Goal: Find contact information: Obtain details needed to contact an individual or organization

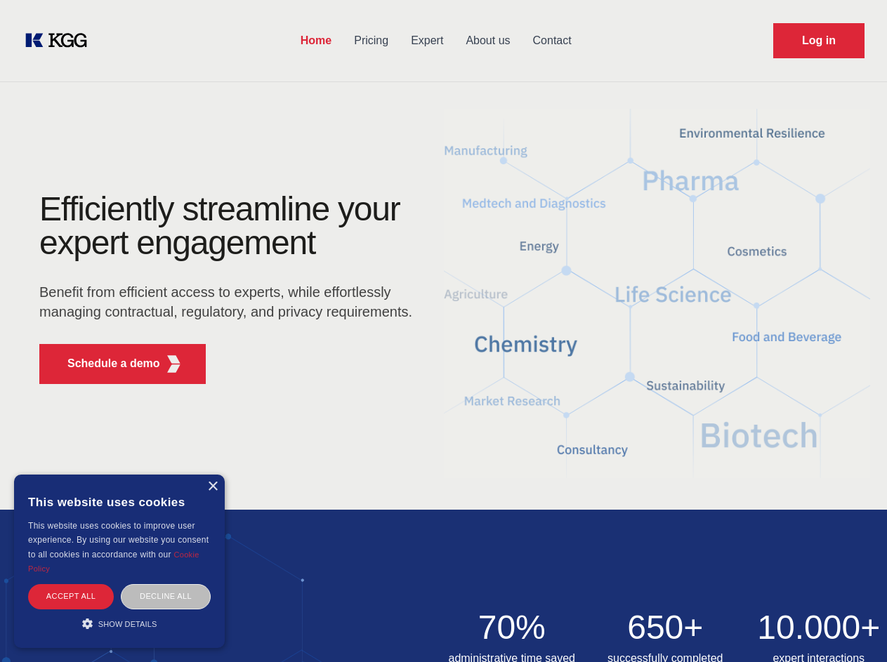
click at [443, 331] on div "Efficiently streamline your expert engagement Benefit from efficient access to …" at bounding box center [230, 293] width 427 height 203
click at [105, 364] on p "Schedule a demo" at bounding box center [113, 363] width 93 height 17
click at [212, 487] on div "× This website uses cookies This website uses cookies to improve user experienc…" at bounding box center [119, 561] width 211 height 173
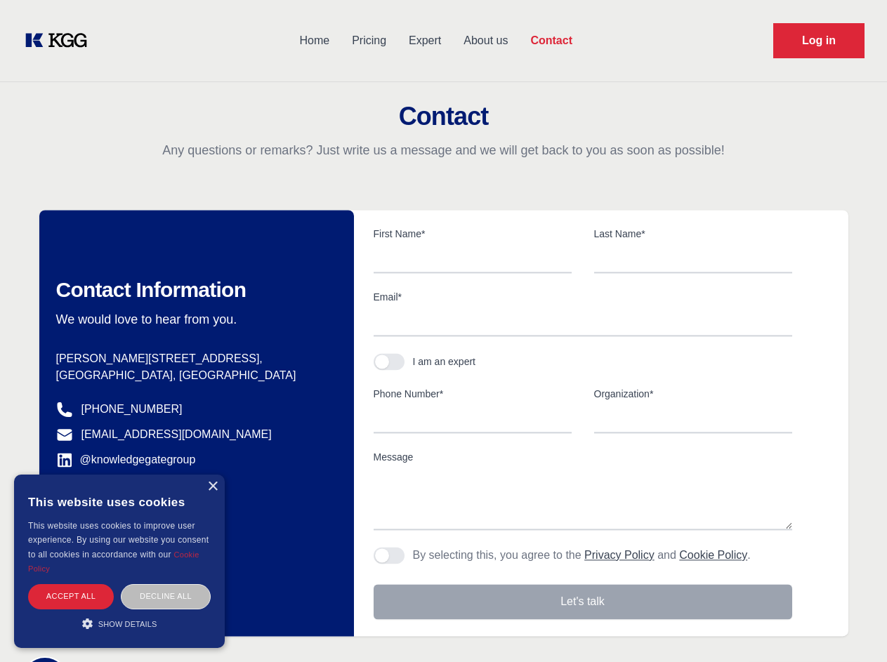
click at [71, 596] on div "Accept all" at bounding box center [71, 596] width 86 height 25
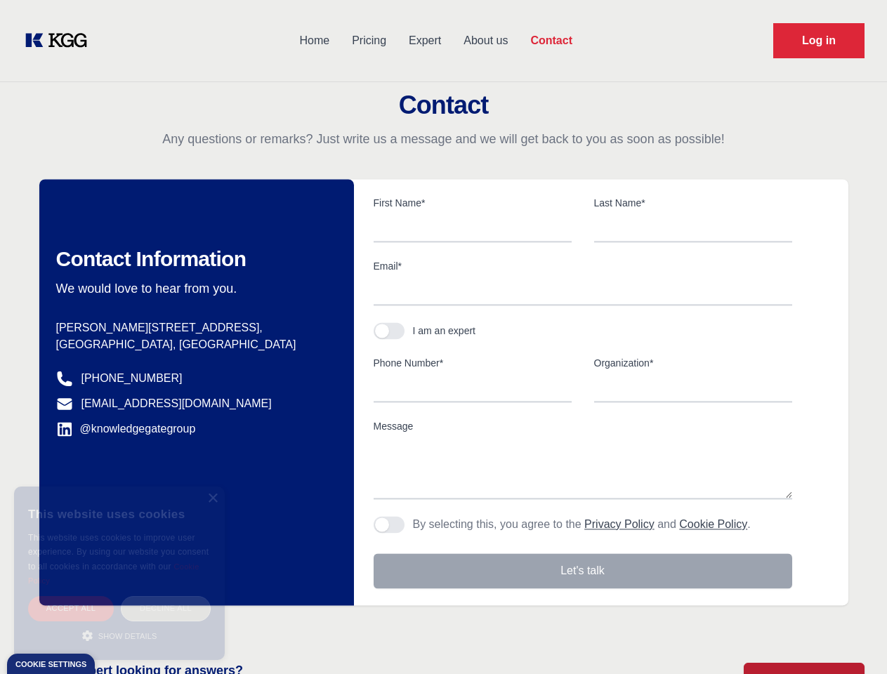
click at [166, 596] on div "Decline all" at bounding box center [166, 608] width 90 height 25
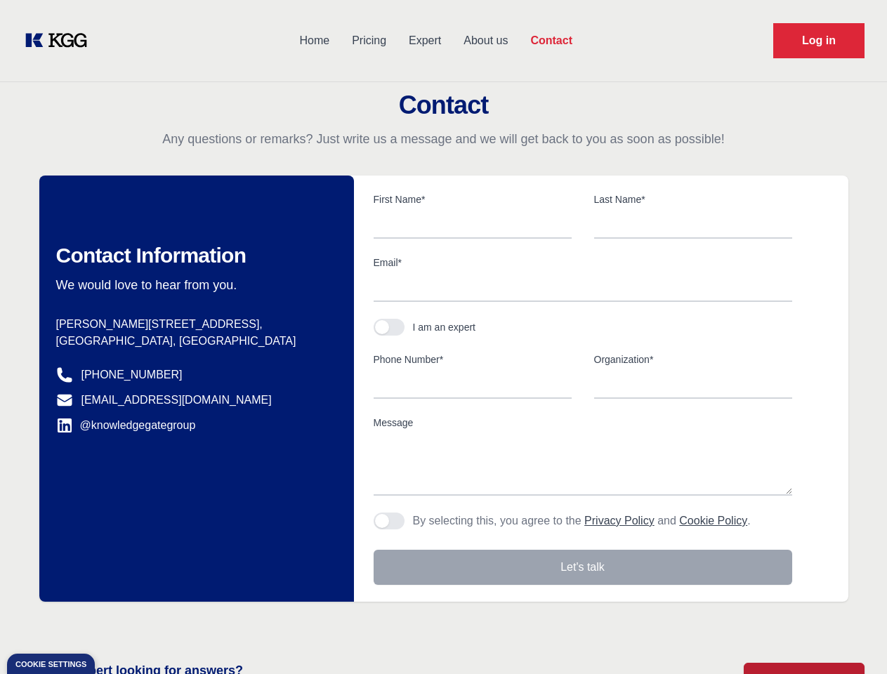
click at [119, 624] on main "Contact Any questions or remarks? Just write us a message and we will get back …" at bounding box center [443, 365] width 887 height 731
